Goal: Navigation & Orientation: Go to known website

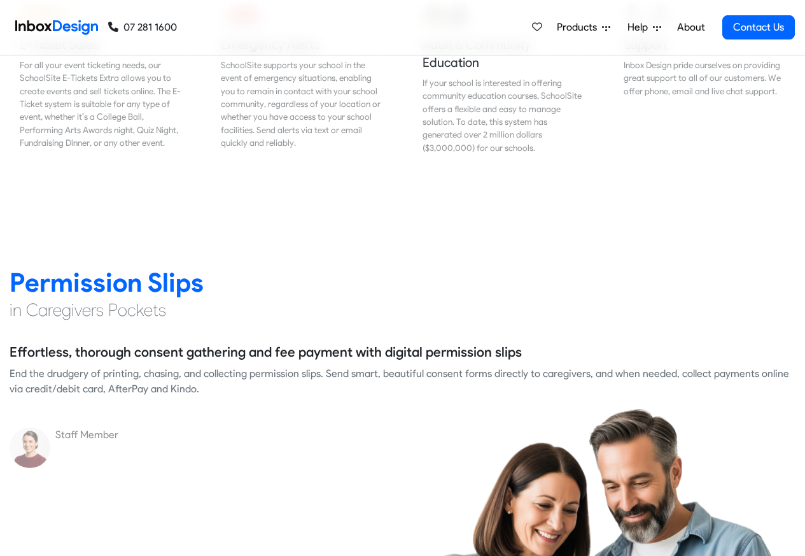
scroll to position [1604, 0]
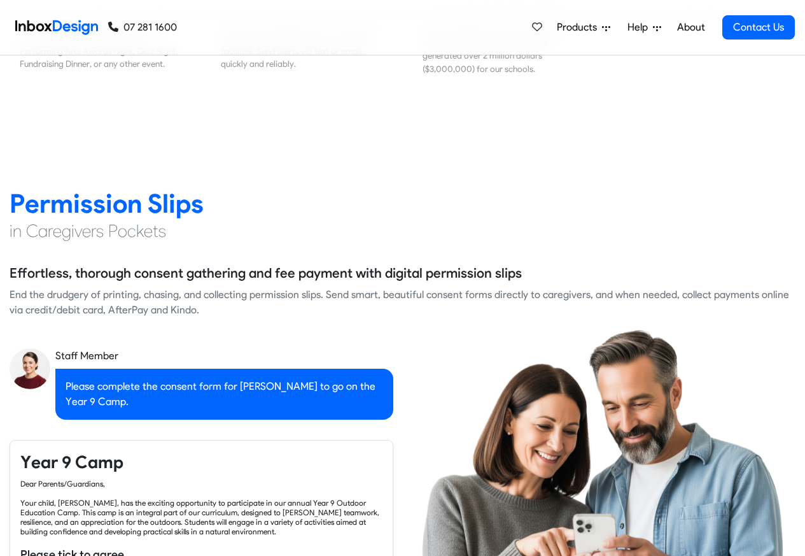
checkbox input "true"
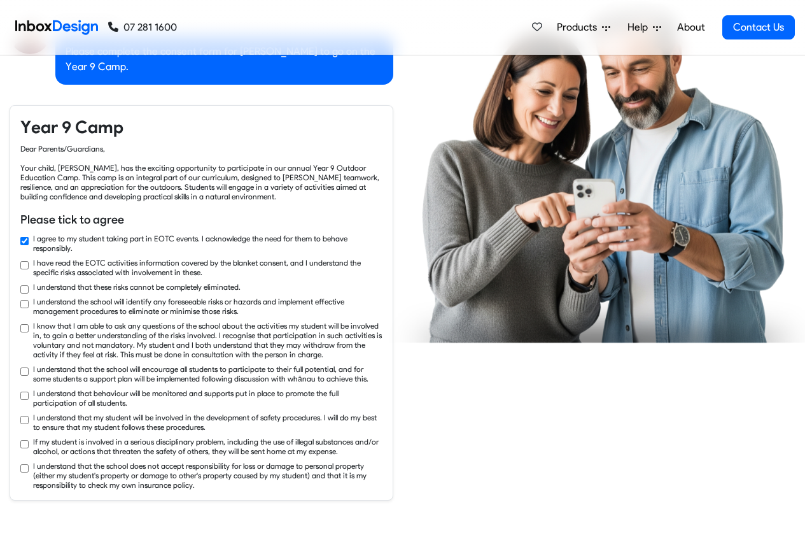
checkbox input "true"
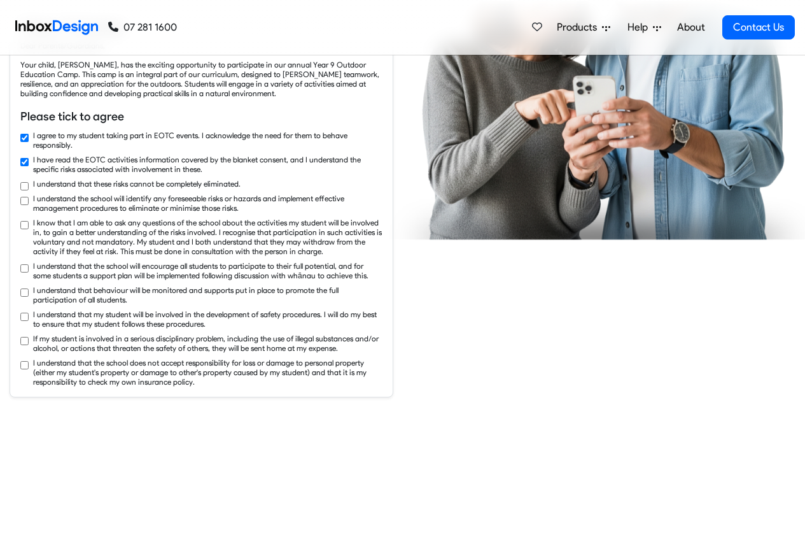
checkbox input "true"
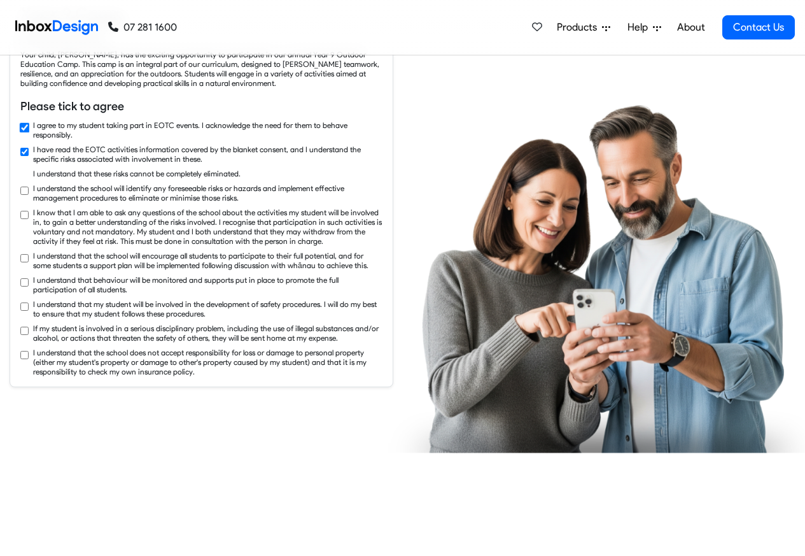
checkbox input "true"
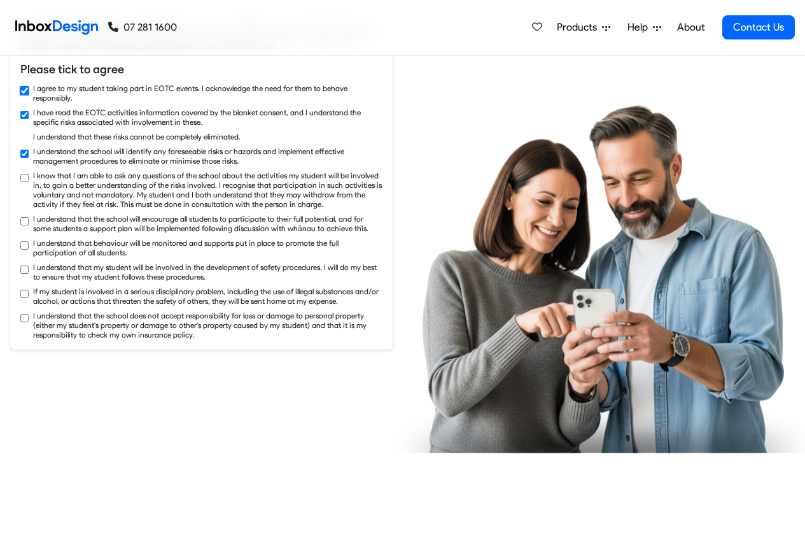
checkbox input "true"
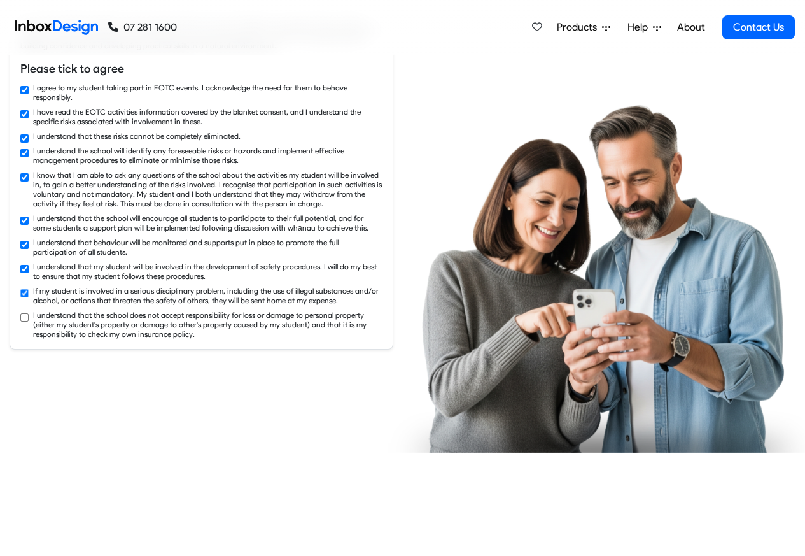
checkbox input "true"
